Goal: Task Accomplishment & Management: Manage account settings

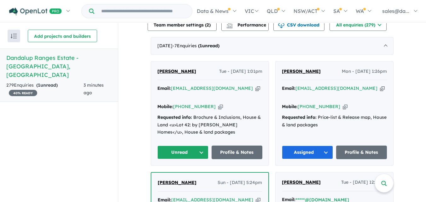
scroll to position [234, 0]
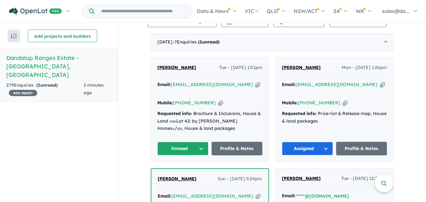
click at [199, 142] on button "Unread" at bounding box center [182, 149] width 51 height 14
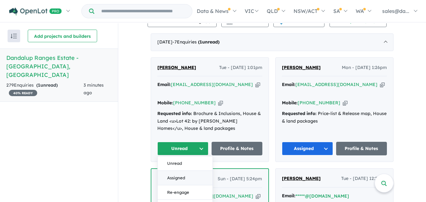
click at [181, 171] on button "Assigned" at bounding box center [185, 178] width 55 height 14
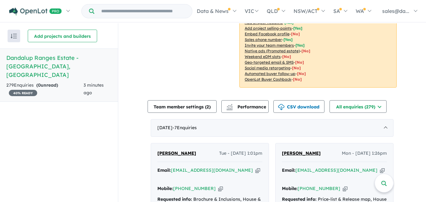
scroll to position [145, 0]
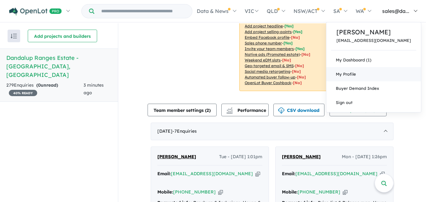
click at [356, 73] on span "My Profile" at bounding box center [346, 74] width 20 height 5
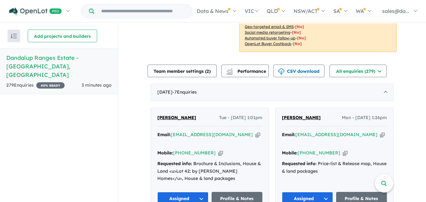
scroll to position [205, 0]
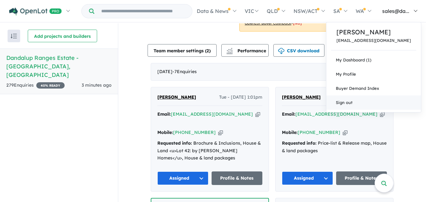
click at [369, 104] on link "Sign out" at bounding box center [373, 102] width 95 height 14
